Goal: Task Accomplishment & Management: Manage account settings

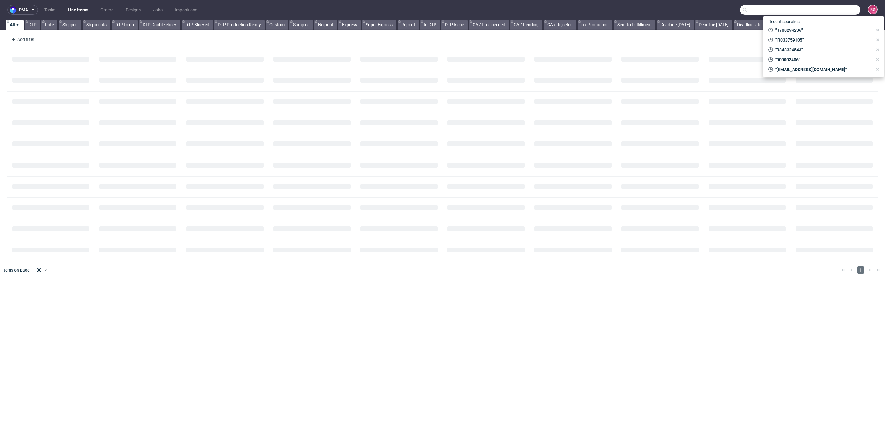
click at [840, 13] on input "text" at bounding box center [800, 10] width 121 height 10
paste input "000002406"
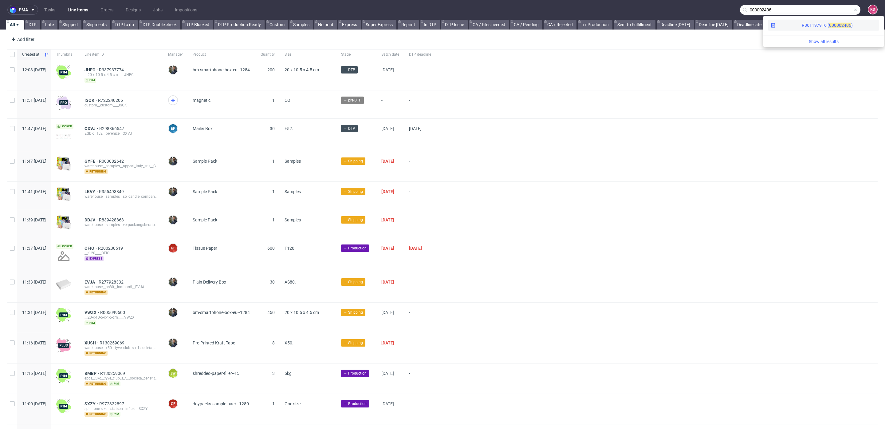
type input "000002406"
click at [802, 24] on div "R861197916 ( 00000" at bounding box center [822, 25] width 40 height 6
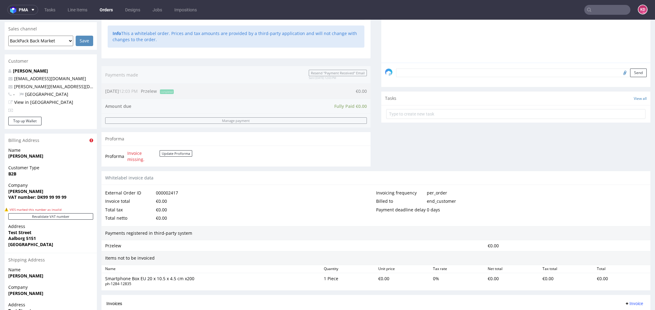
scroll to position [214, 0]
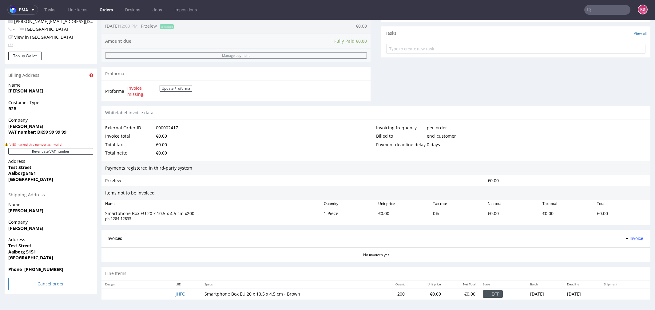
click at [39, 283] on input "Cancel order" at bounding box center [50, 284] width 85 height 12
click at [44, 267] on link "Yes" at bounding box center [42, 267] width 18 height 9
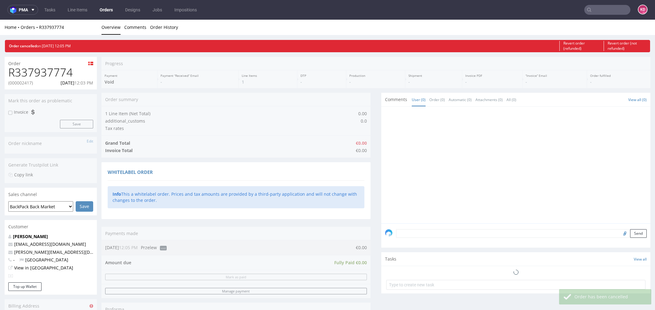
scroll to position [0, 0]
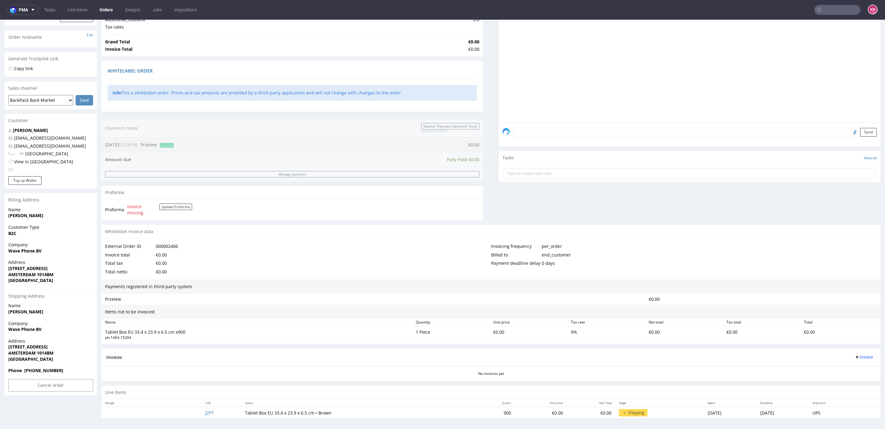
scroll to position [2, 0]
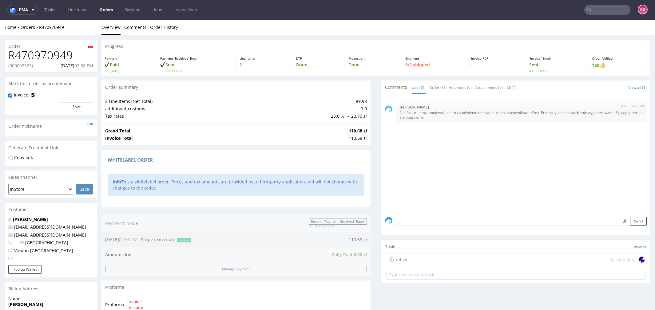
scroll to position [2, 0]
